Goal: Information Seeking & Learning: Learn about a topic

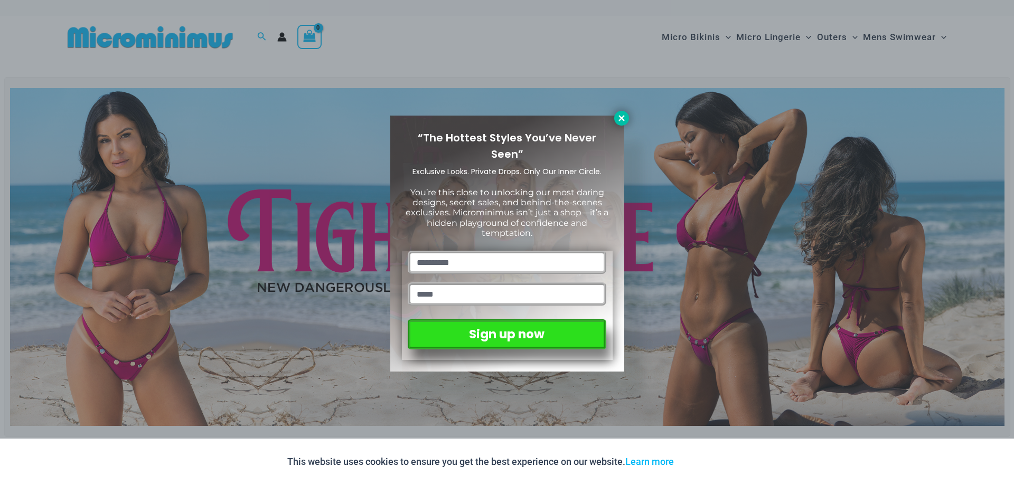
click at [615, 116] on button at bounding box center [621, 118] width 15 height 15
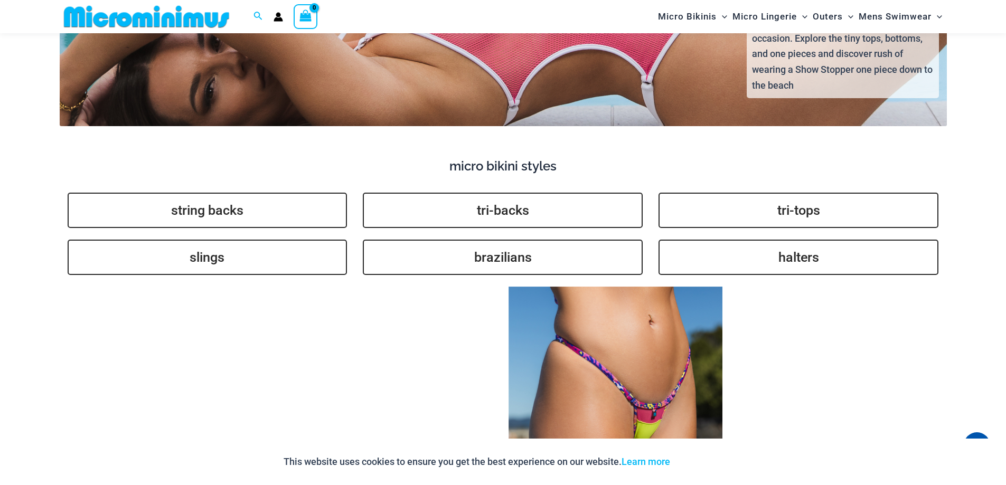
scroll to position [2602, 0]
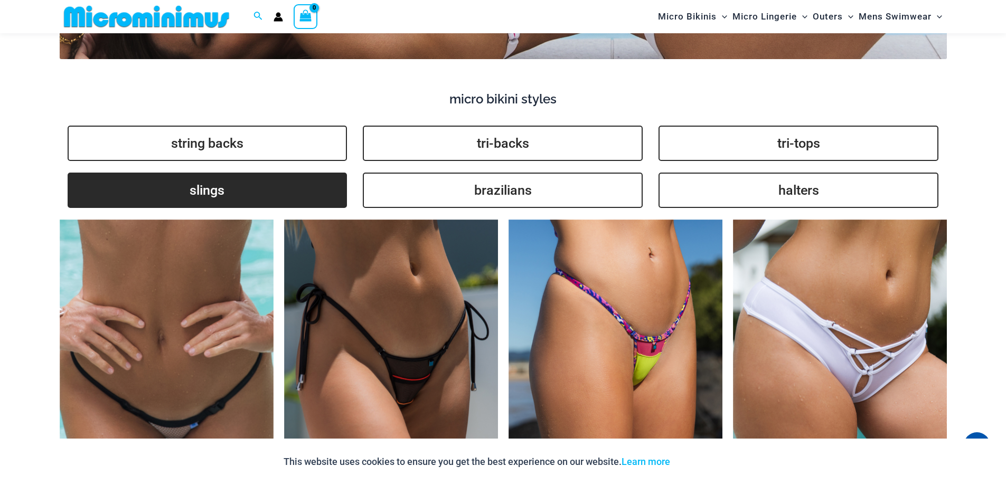
click at [215, 173] on link "slings" at bounding box center [208, 190] width 280 height 35
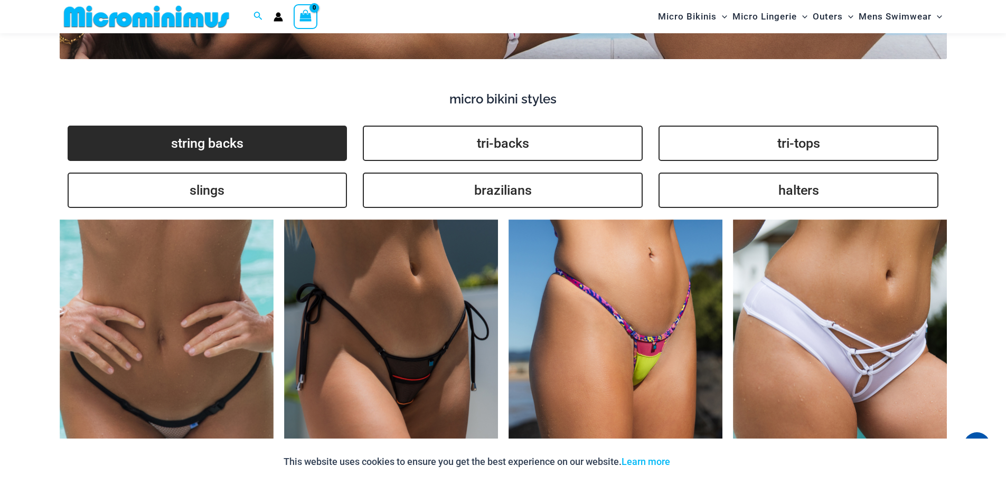
click at [229, 134] on link "string backs" at bounding box center [208, 143] width 280 height 35
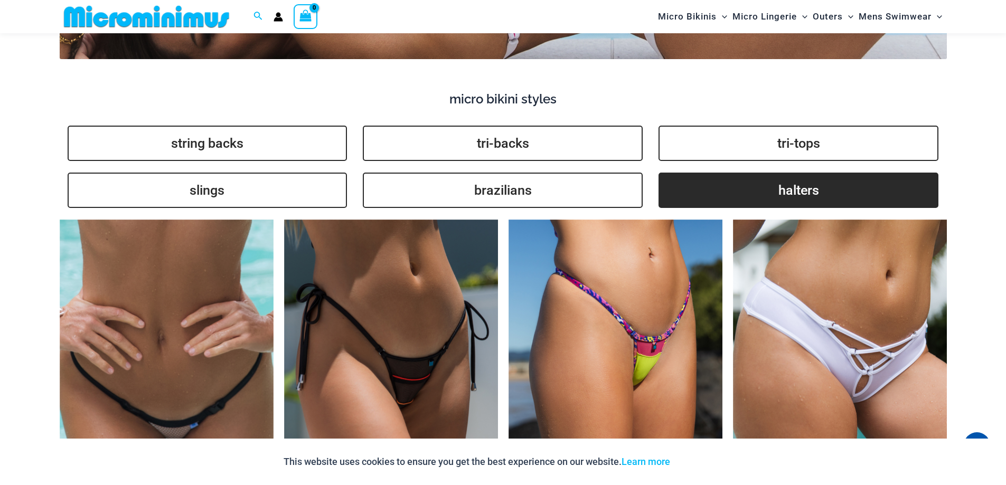
click at [755, 173] on link "halters" at bounding box center [798, 190] width 280 height 35
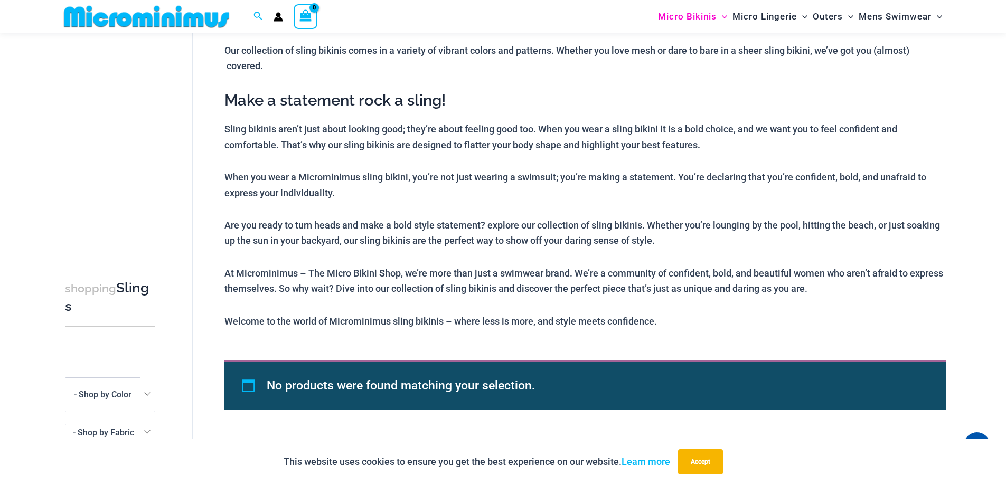
scroll to position [275, 0]
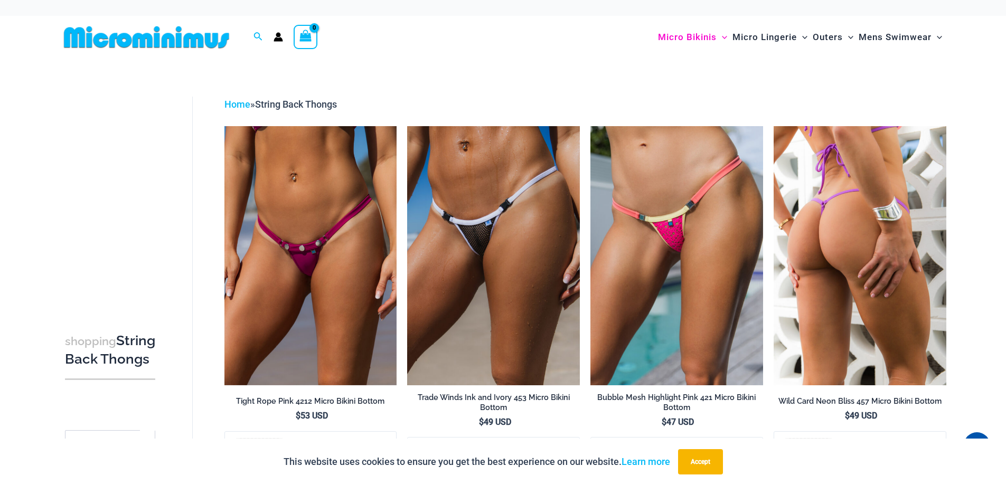
click at [848, 249] on img at bounding box center [860, 255] width 173 height 259
